Goal: Information Seeking & Learning: Learn about a topic

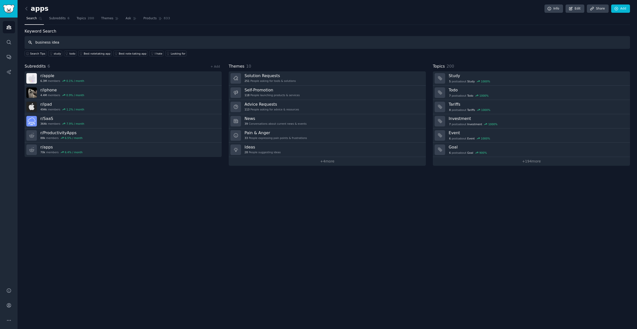
type input "business idea"
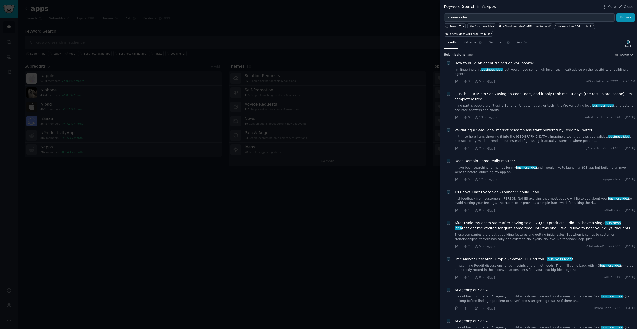
click at [541, 128] on span "Validating a SaaS idea: market research assistant powered by Reddit & Twitter" at bounding box center [523, 130] width 138 height 5
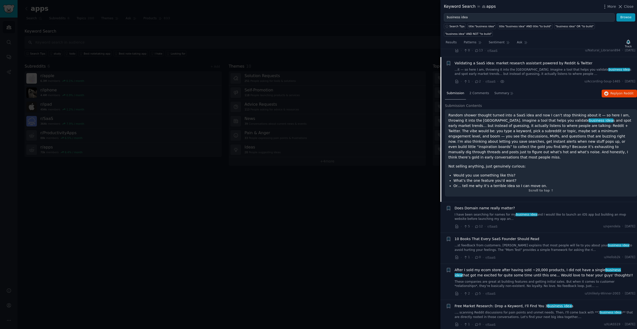
scroll to position [71, 0]
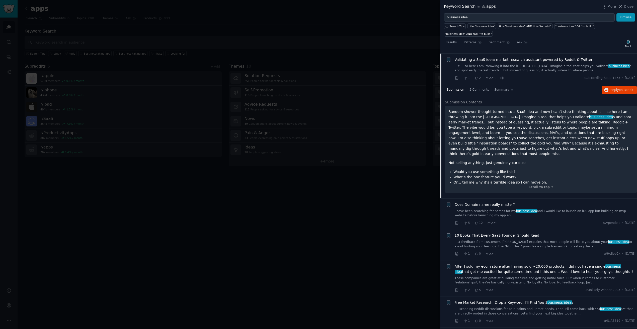
click at [347, 277] on div at bounding box center [318, 164] width 637 height 329
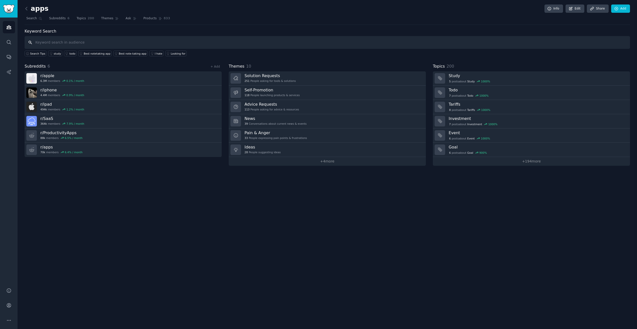
type input "כ"
